Goal: Task Accomplishment & Management: Manage account settings

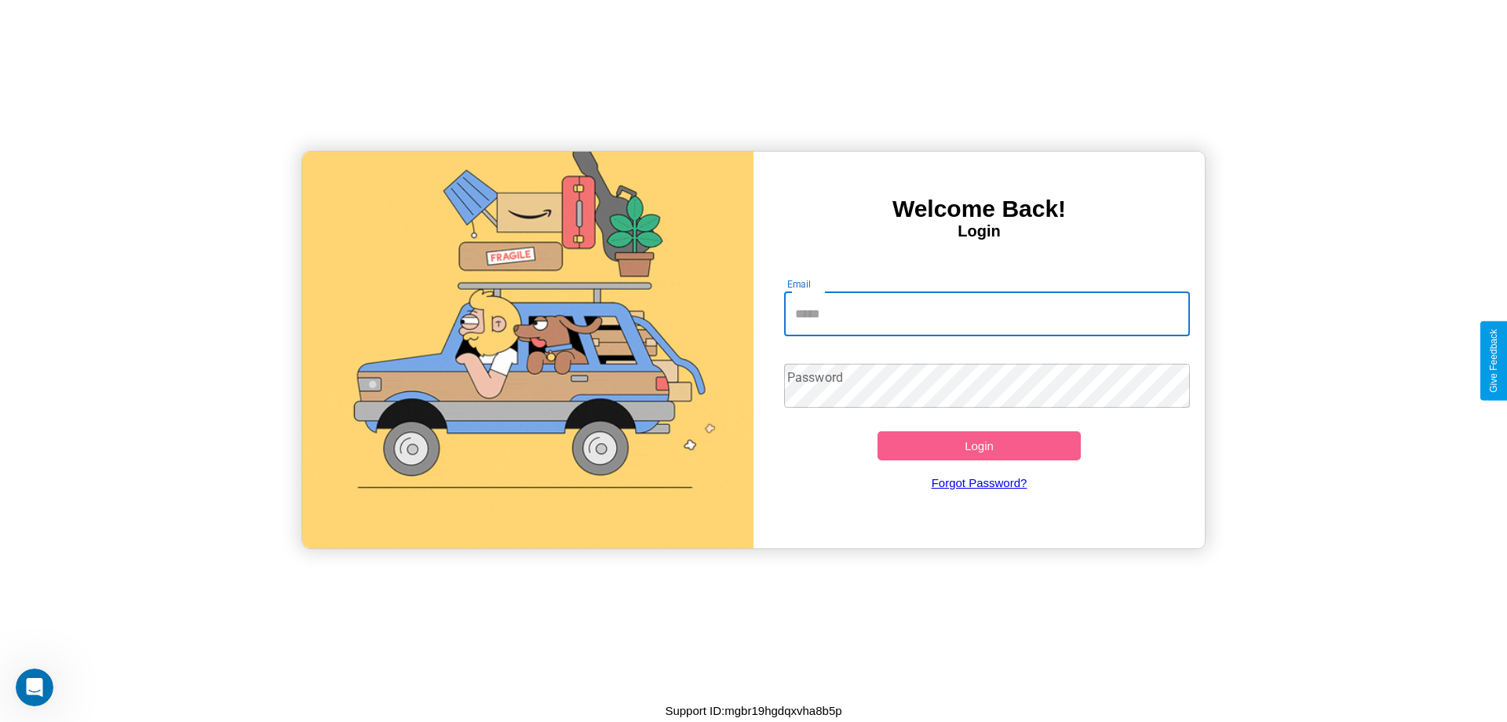
click at [987, 313] on input "Email" at bounding box center [987, 314] width 407 height 44
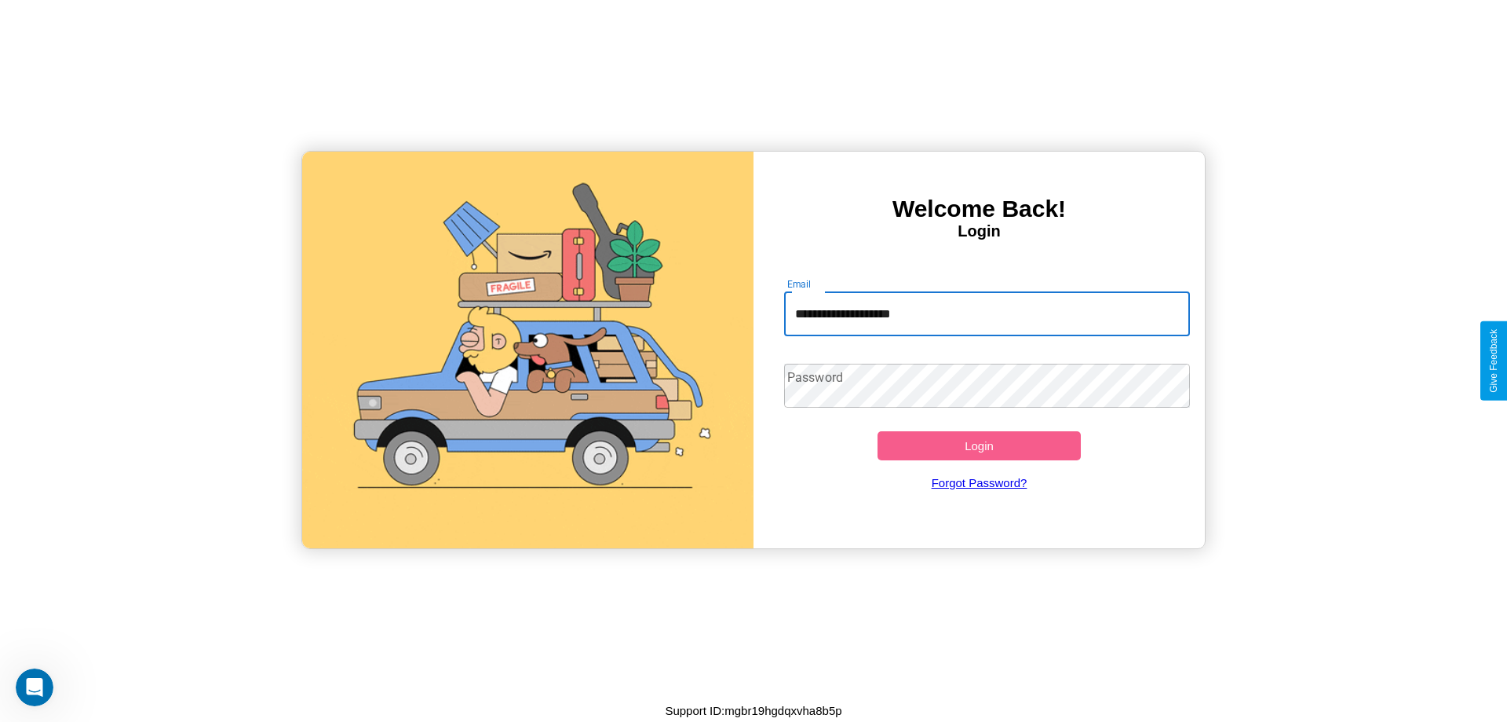
type input "**********"
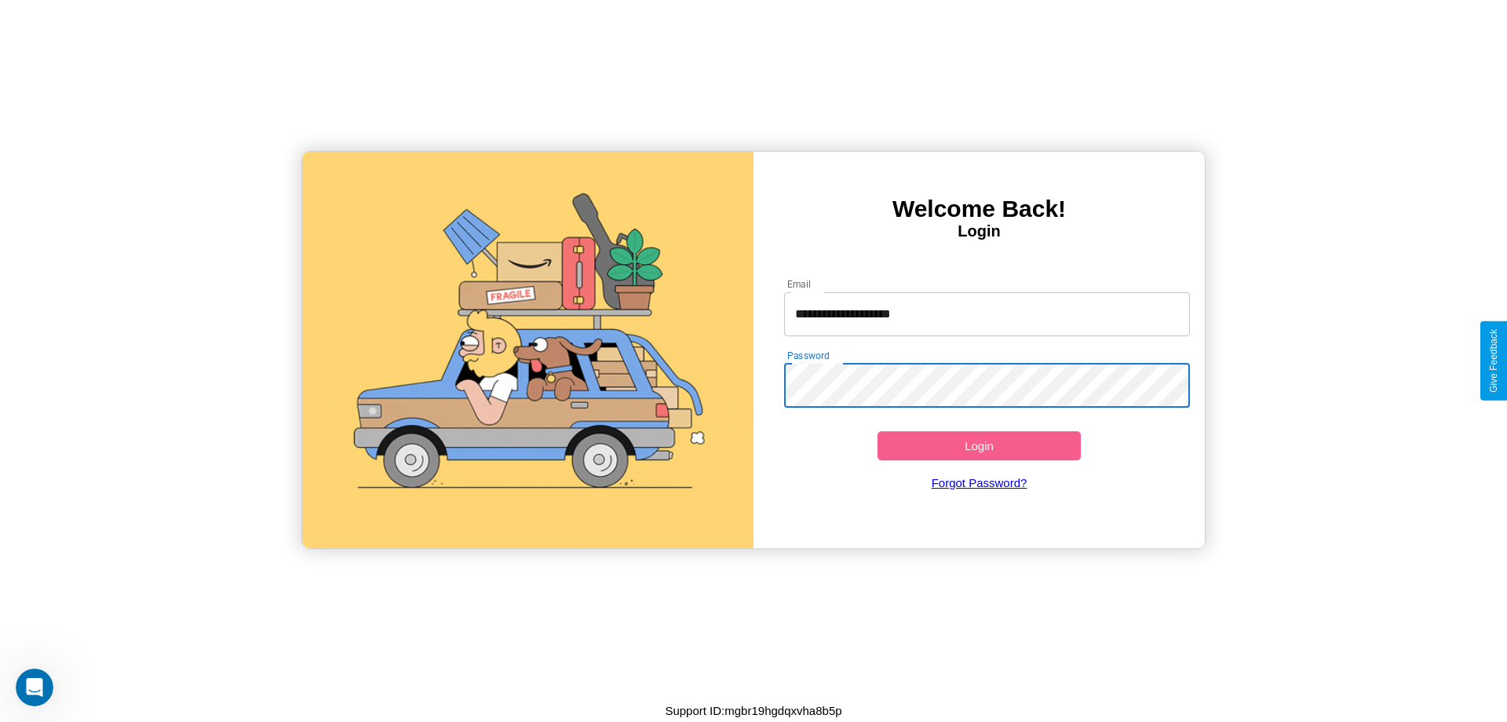
click at [979, 445] on button "Login" at bounding box center [979, 445] width 203 height 29
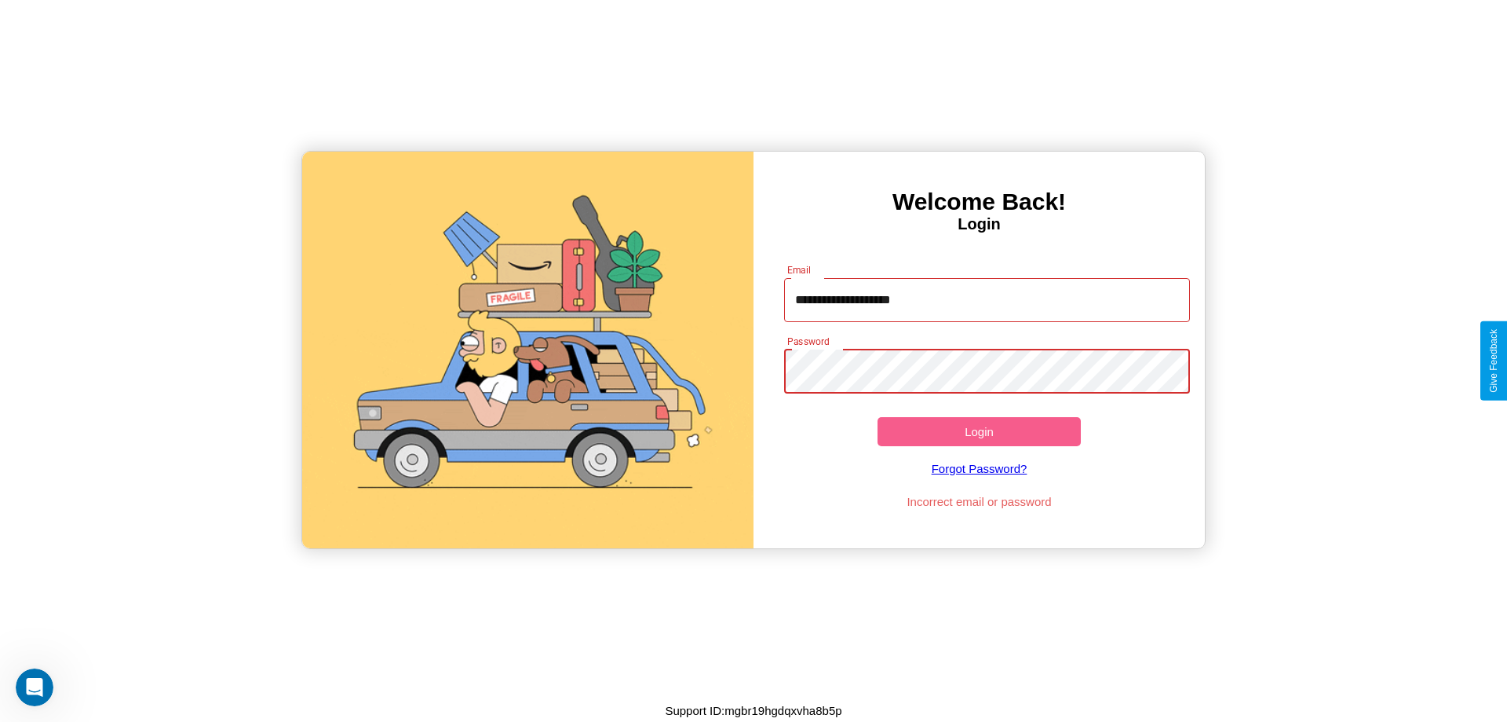
click at [979, 431] on button "Login" at bounding box center [979, 431] width 203 height 29
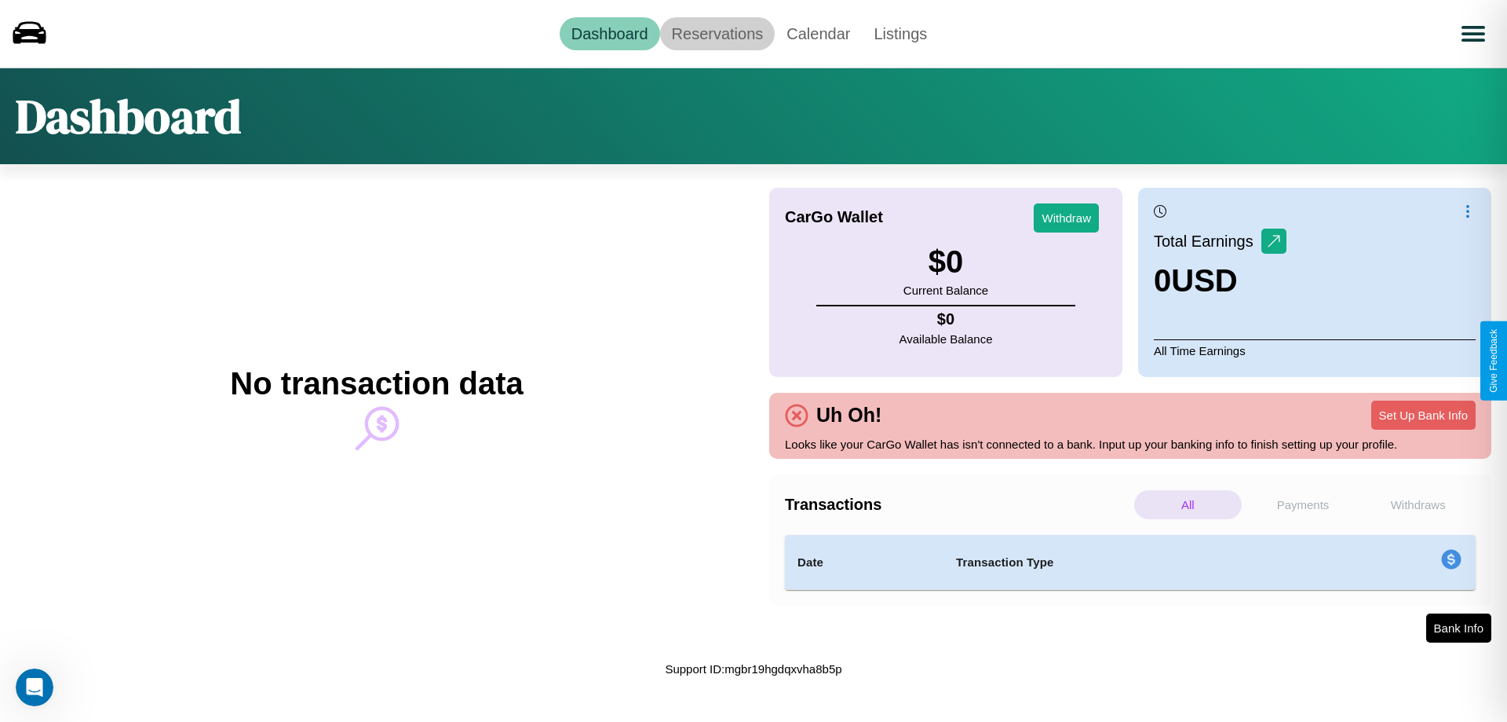
click at [717, 33] on link "Reservations" at bounding box center [717, 33] width 115 height 33
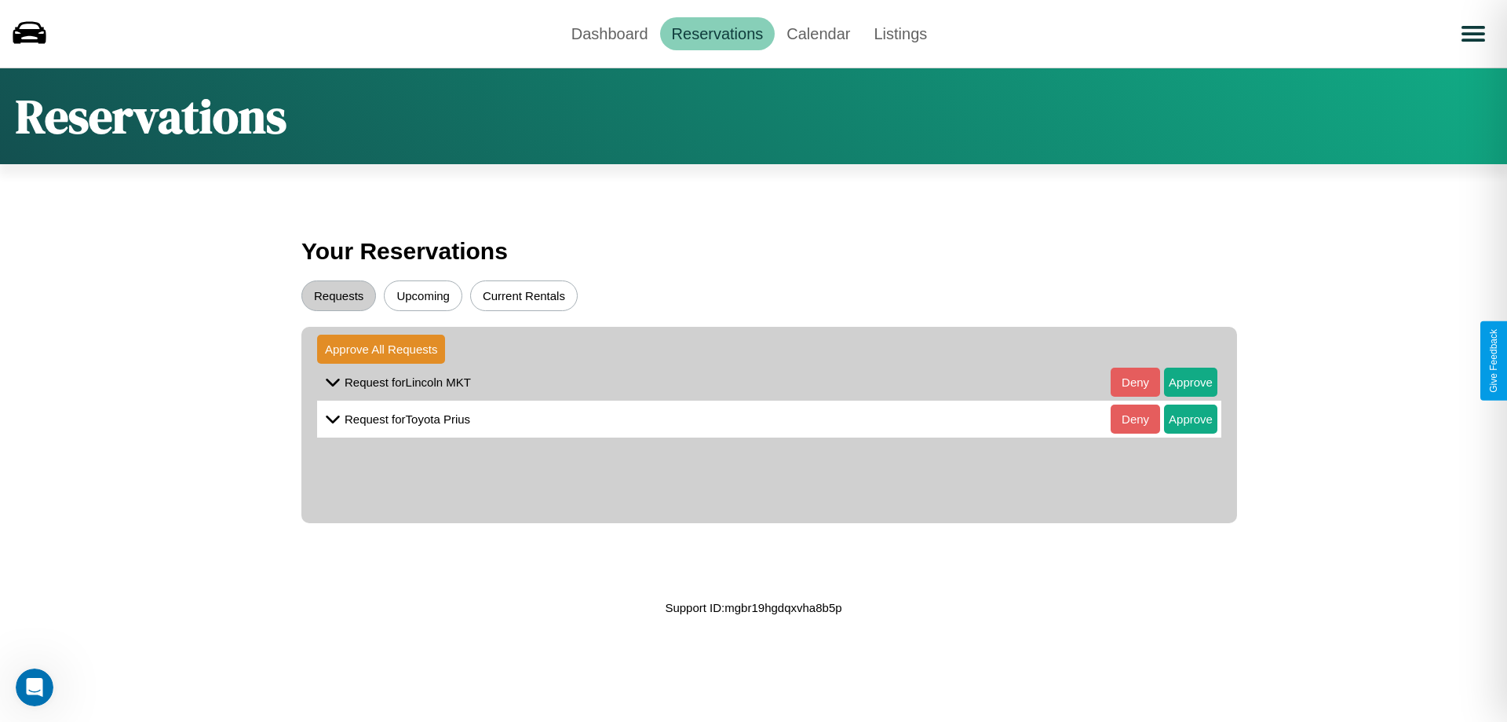
click at [423, 295] on button "Upcoming" at bounding box center [423, 295] width 79 height 31
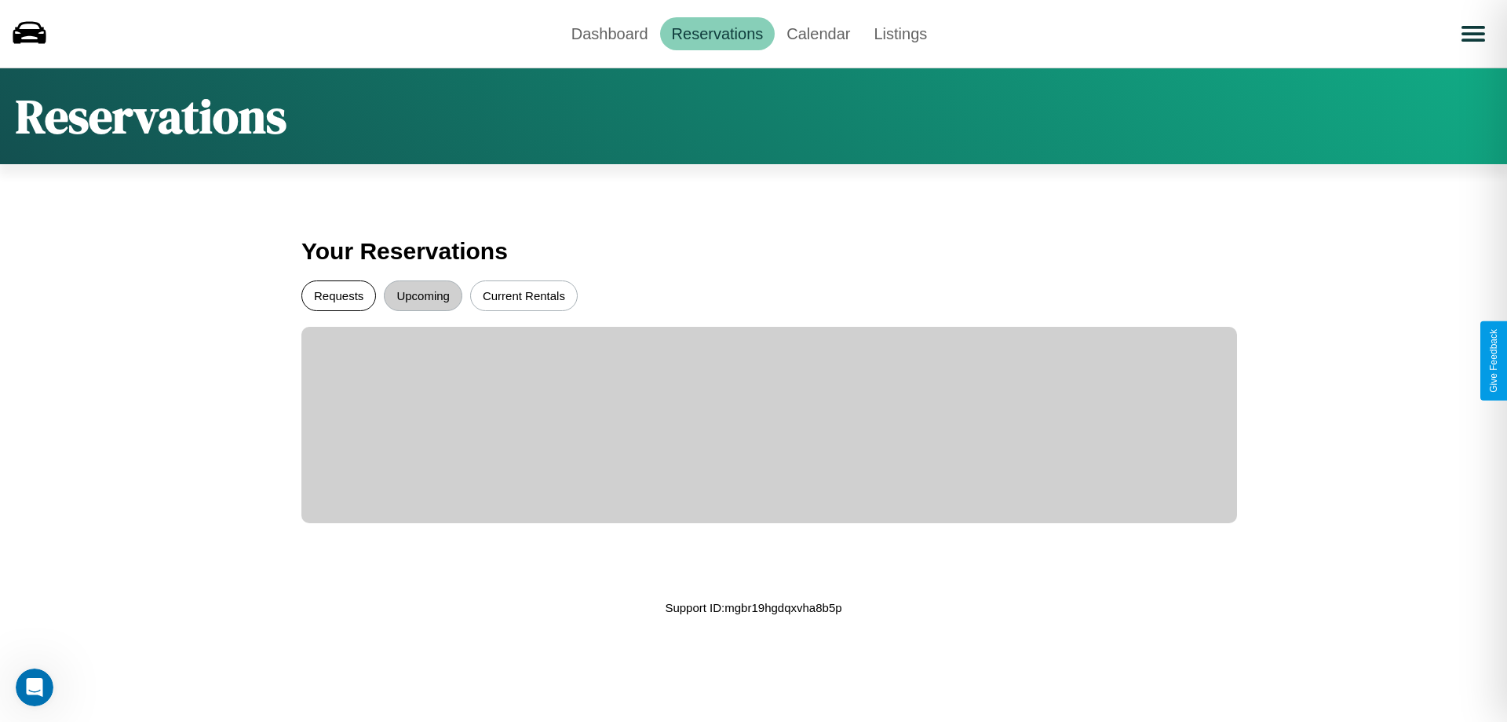
click at [338, 295] on button "Requests" at bounding box center [338, 295] width 75 height 31
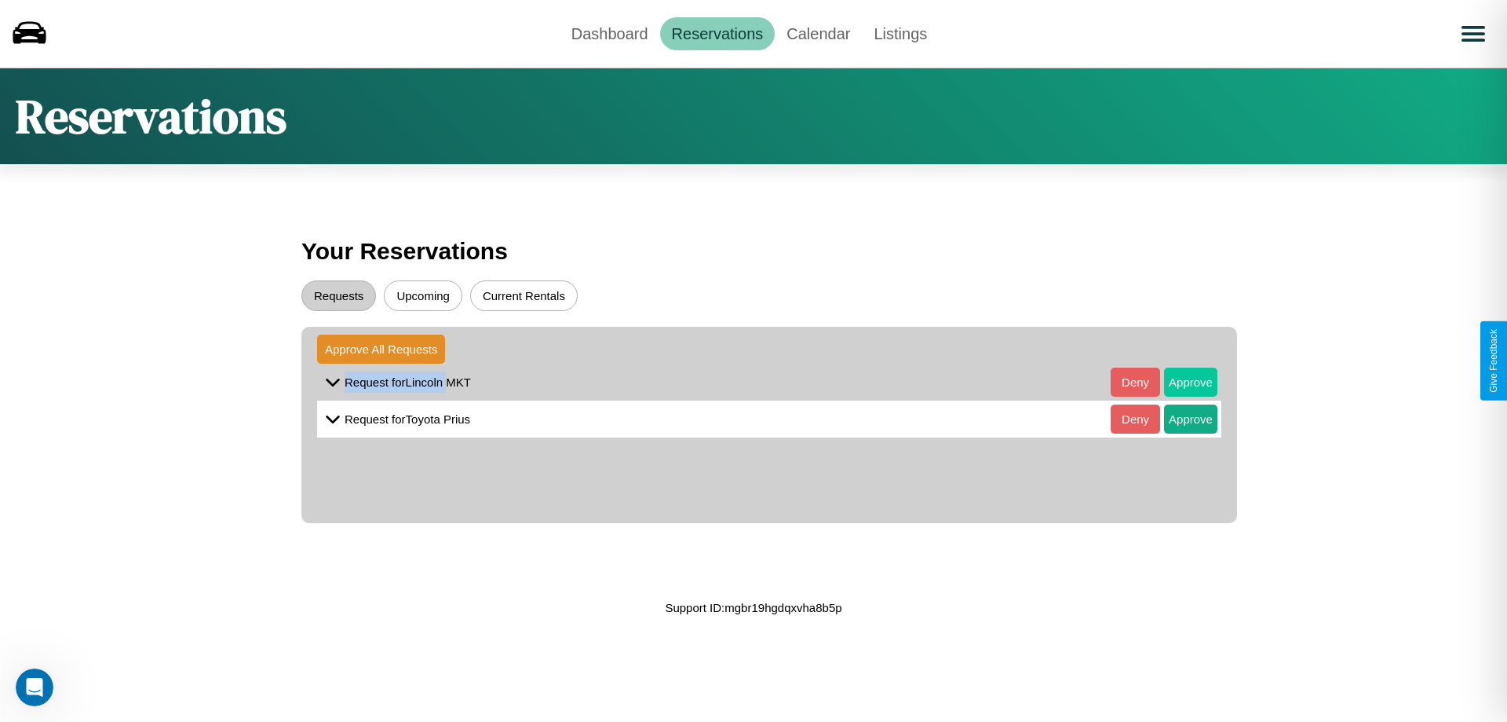
click at [1179, 382] on button "Approve" at bounding box center [1190, 381] width 53 height 29
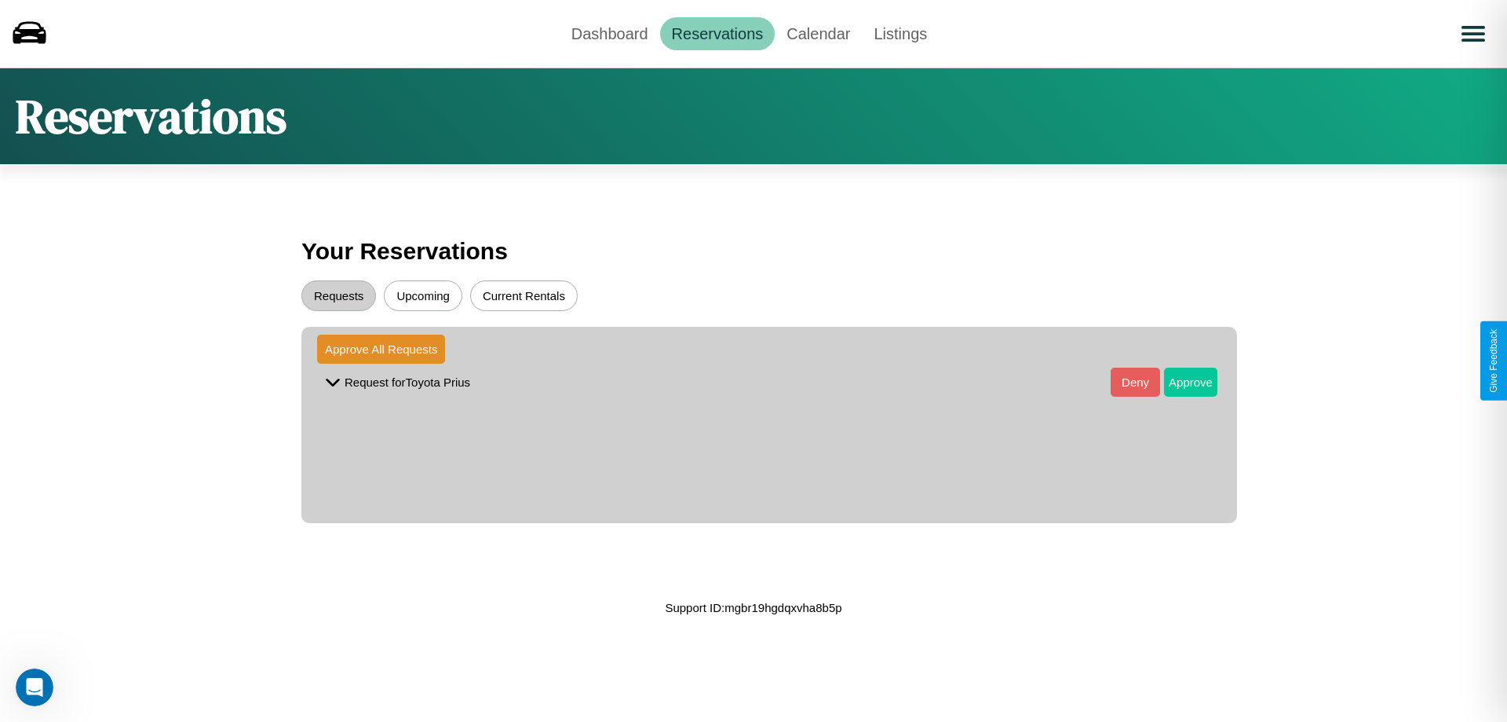
click at [1179, 382] on button "Approve" at bounding box center [1190, 381] width 53 height 29
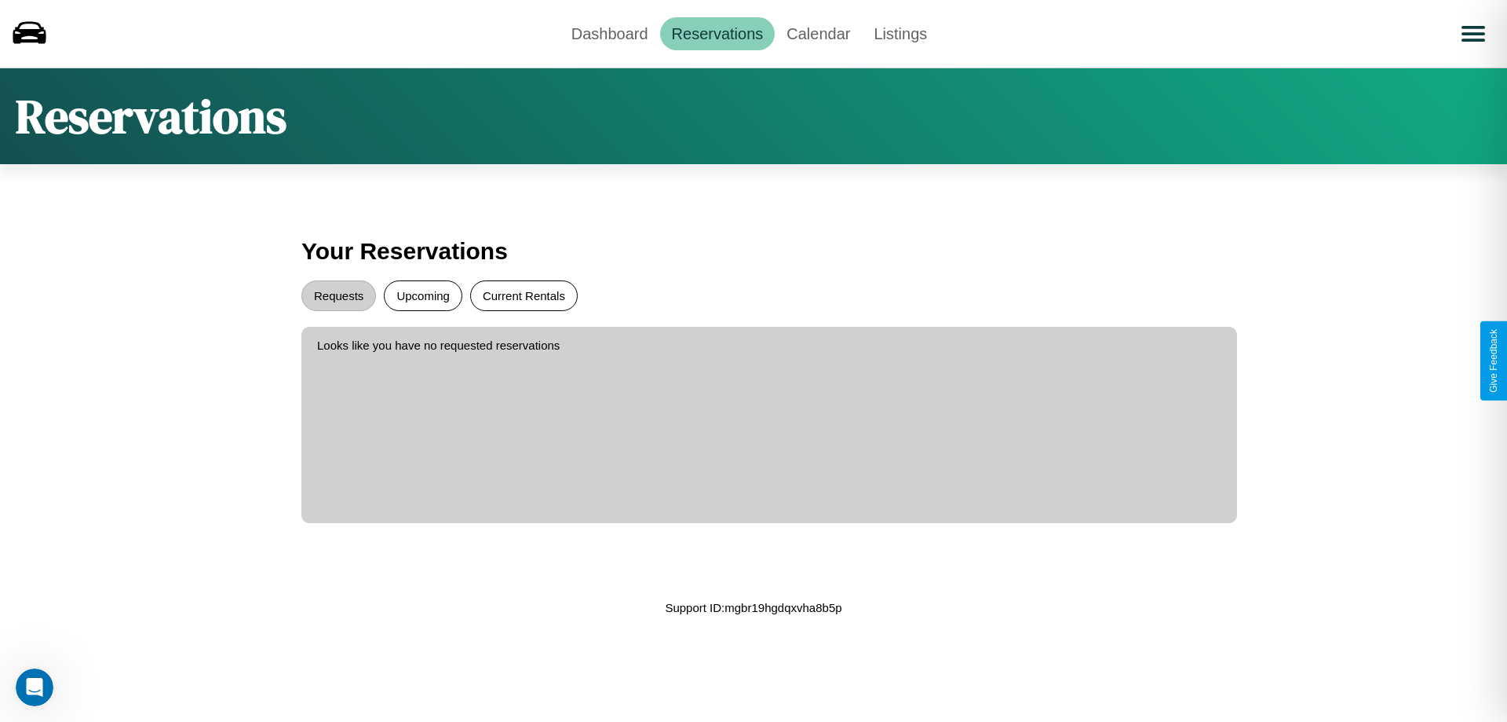
click at [524, 295] on button "Current Rentals" at bounding box center [524, 295] width 108 height 31
click at [609, 33] on link "Dashboard" at bounding box center [610, 33] width 100 height 33
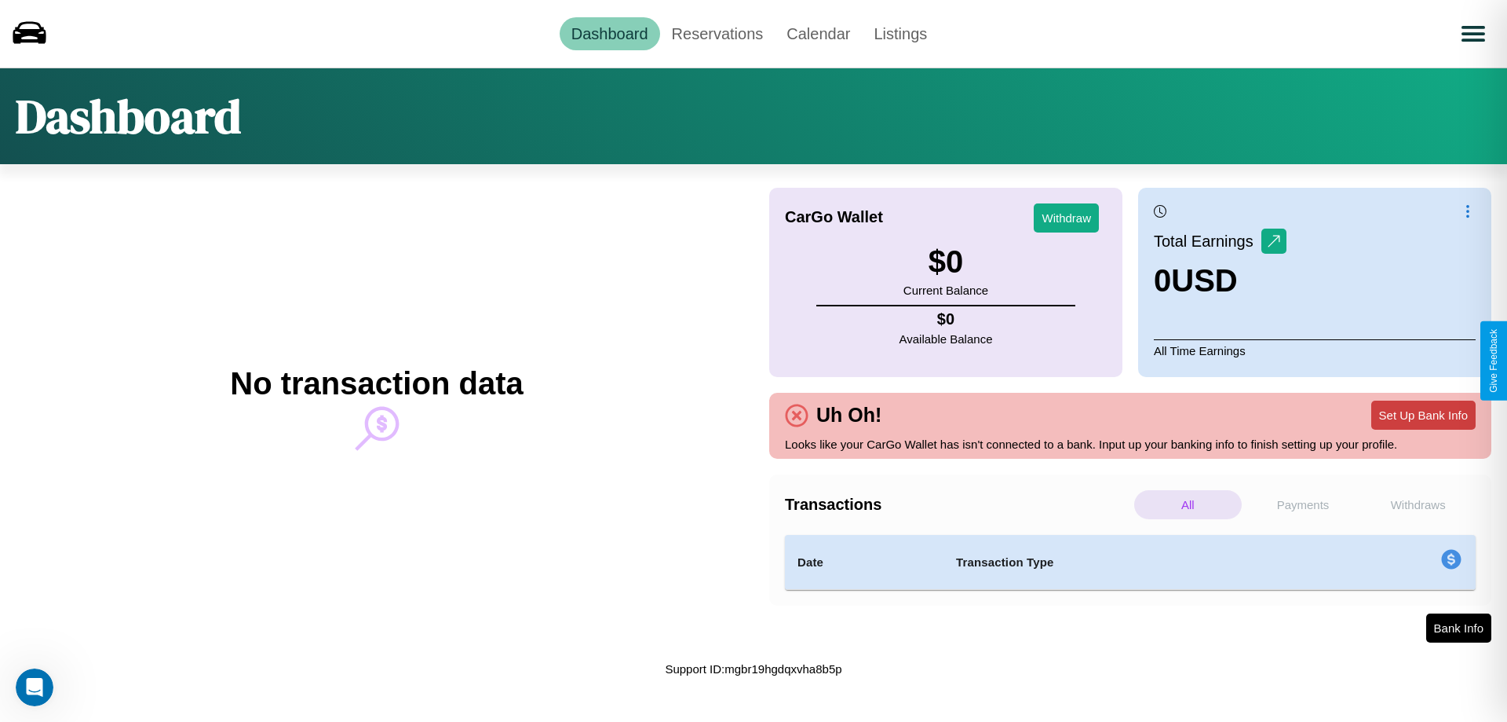
click at [1423, 415] on button "Set Up Bank Info" at bounding box center [1424, 414] width 104 height 29
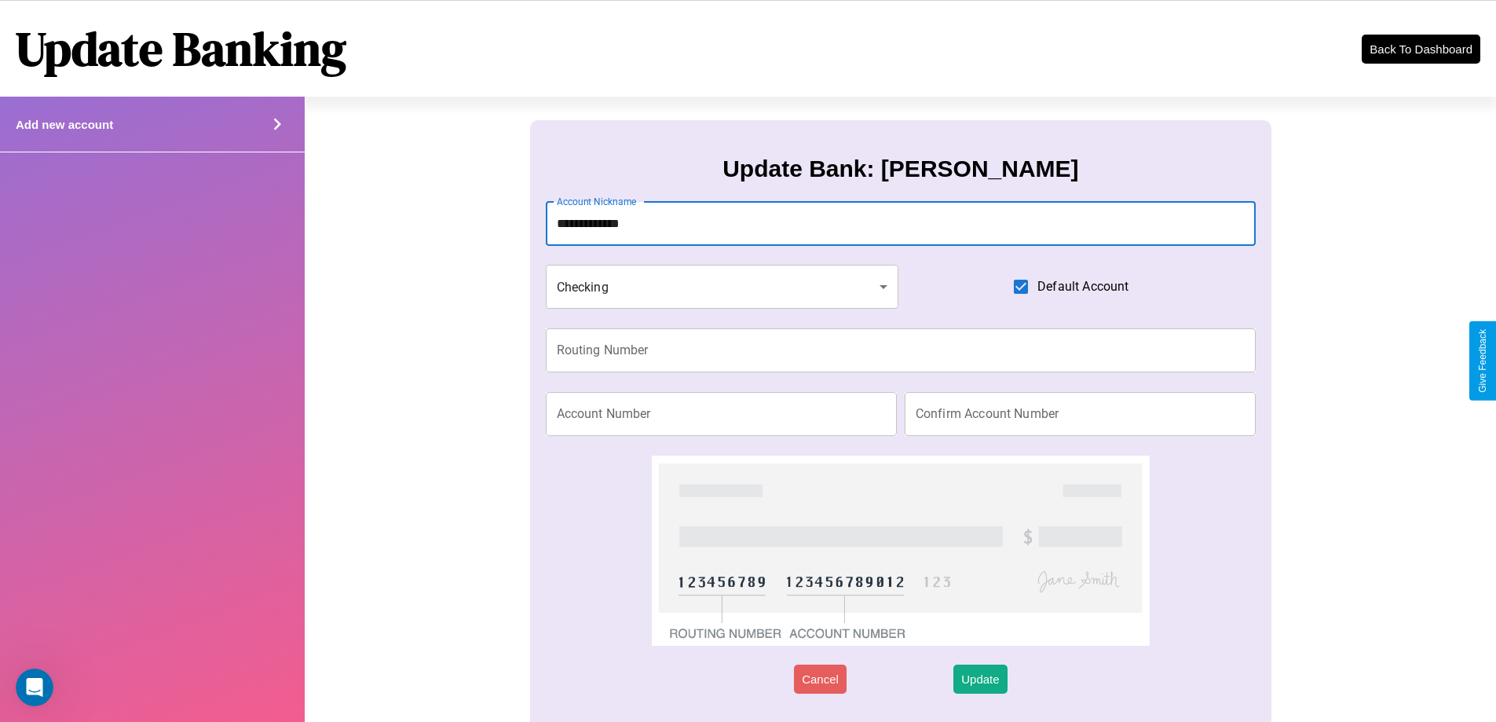
type input "**********"
